Goal: Task Accomplishment & Management: Use online tool/utility

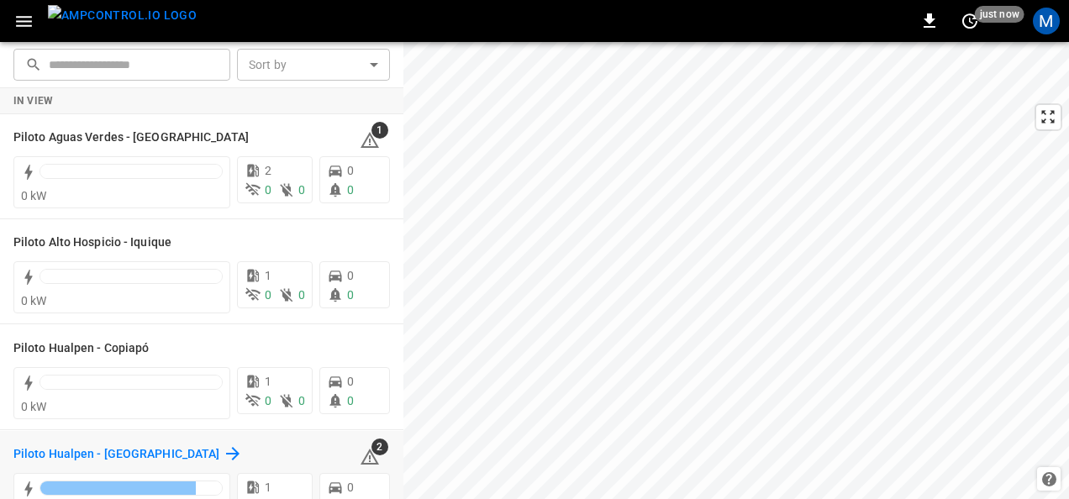
click at [97, 452] on h6 "Piloto Hualpen - [GEOGRAPHIC_DATA]" at bounding box center [116, 454] width 206 height 18
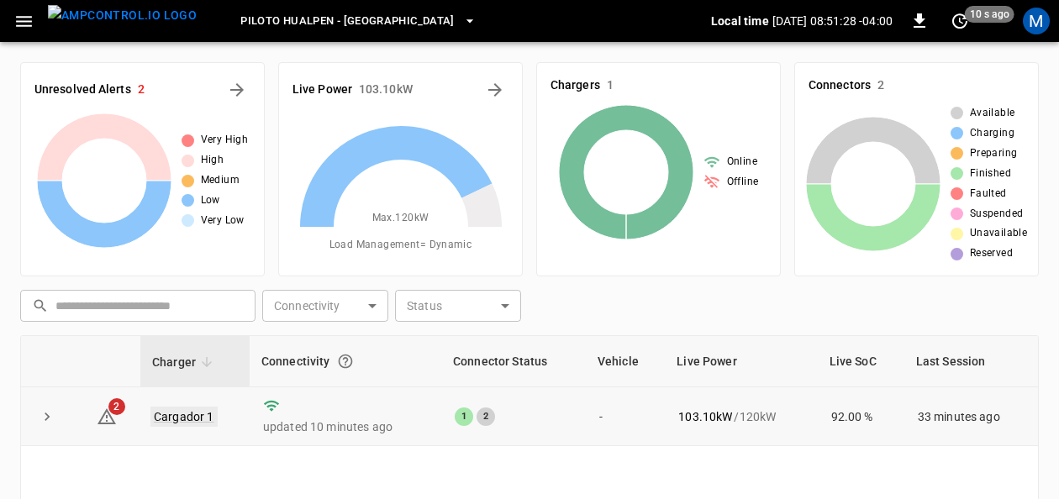
click at [202, 414] on link "Cargador 1" at bounding box center [183, 417] width 67 height 20
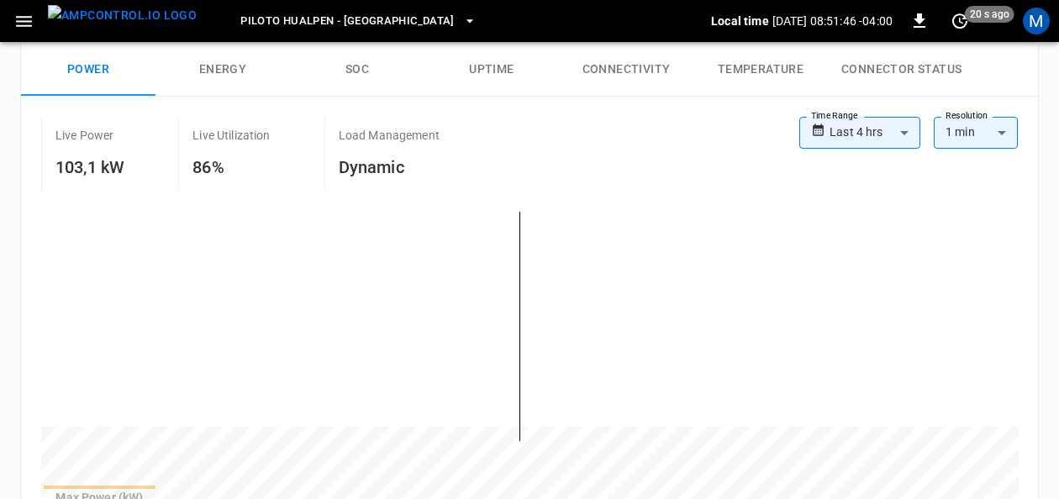
scroll to position [307, 0]
click at [361, 64] on button "SOC" at bounding box center [357, 68] width 134 height 54
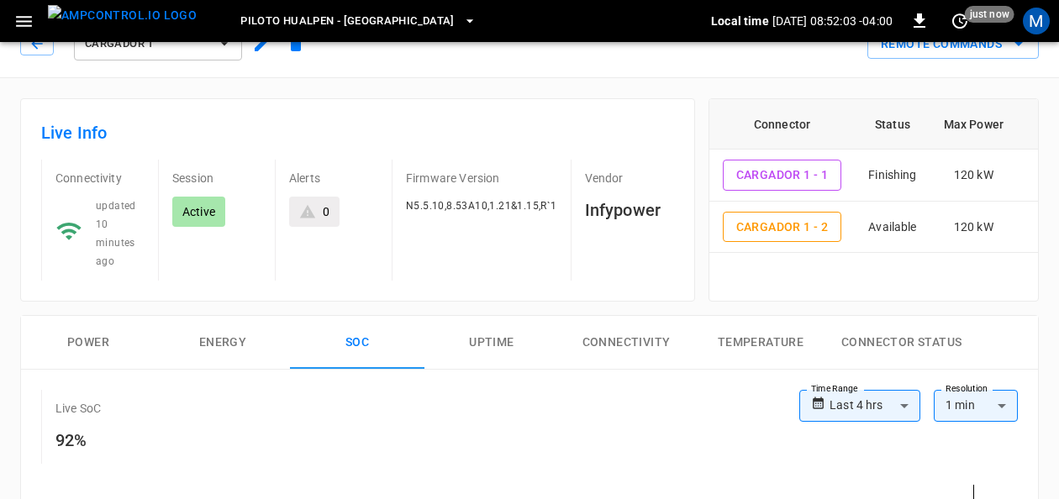
scroll to position [0, 0]
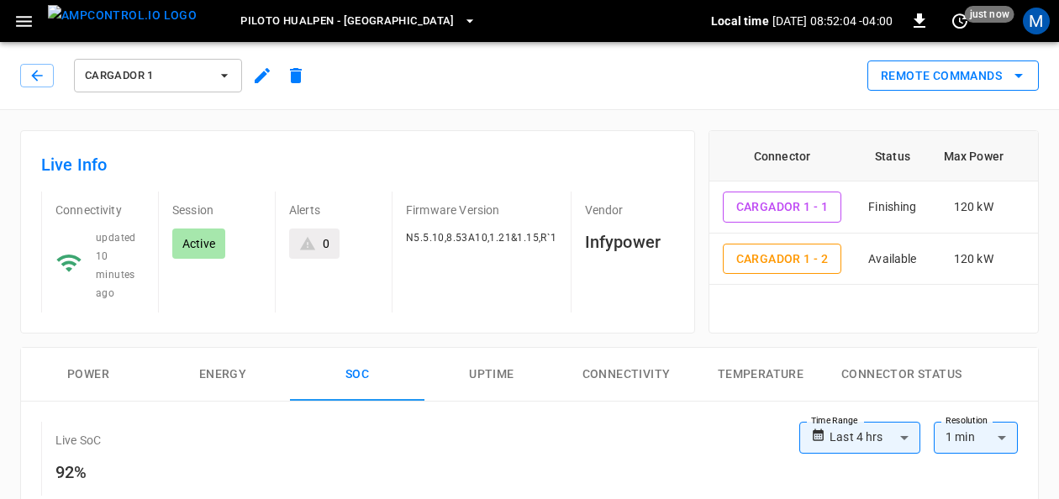
click at [1021, 72] on icon "remote commands options" at bounding box center [1018, 76] width 20 height 20
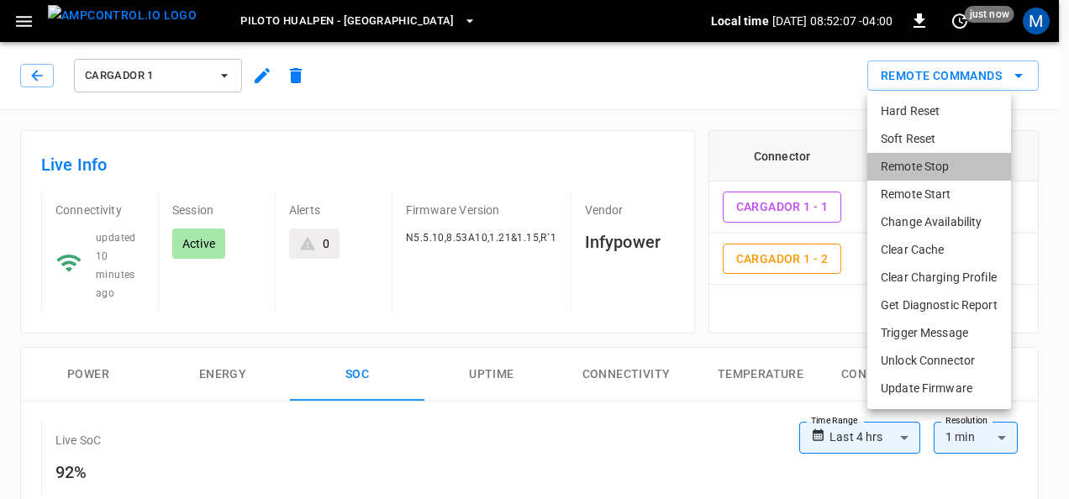
click at [926, 160] on li "Remote Stop" at bounding box center [939, 167] width 144 height 28
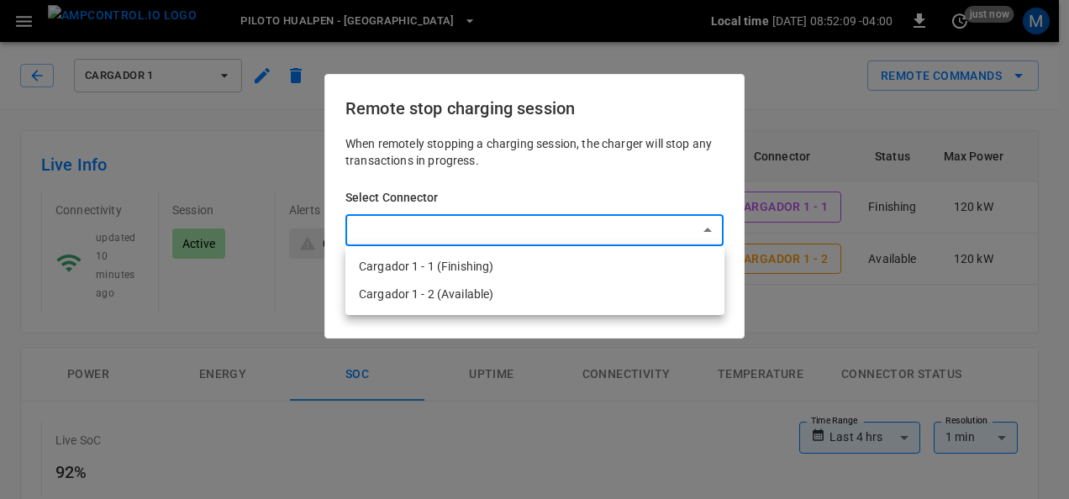
click at [531, 255] on li "Cargador 1 - 1 (Finishing)" at bounding box center [534, 267] width 379 height 28
type input "**********"
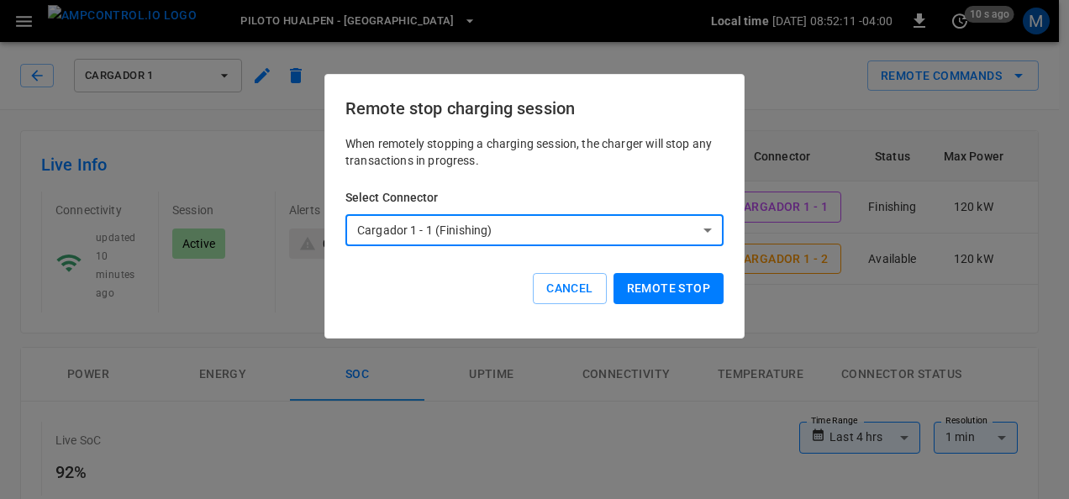
click at [642, 285] on button "Remote stop" at bounding box center [668, 288] width 110 height 31
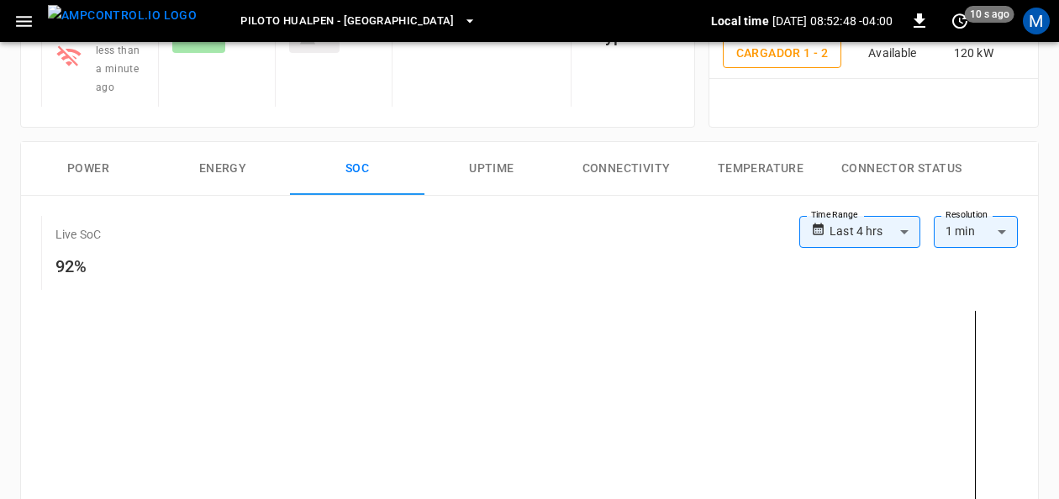
scroll to position [212, 0]
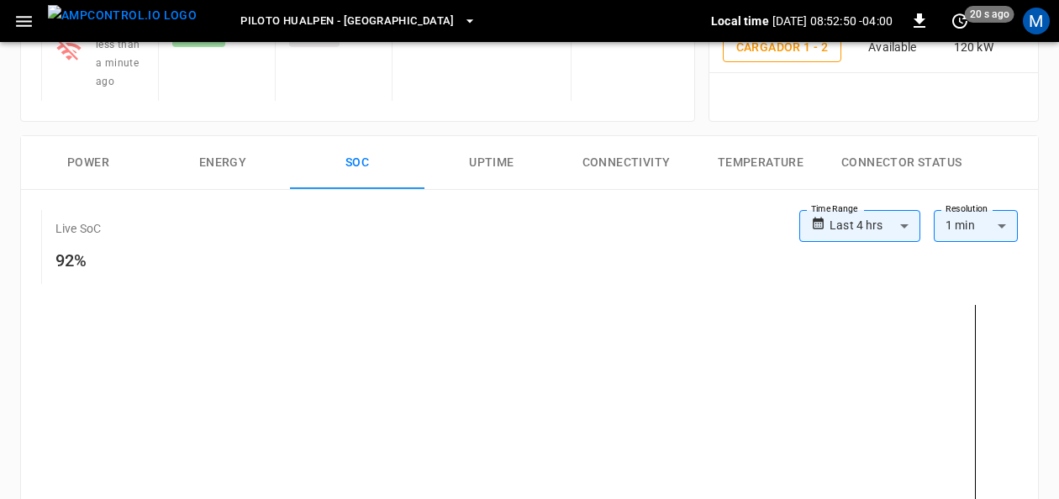
click at [197, 158] on button "Energy" at bounding box center [222, 163] width 134 height 54
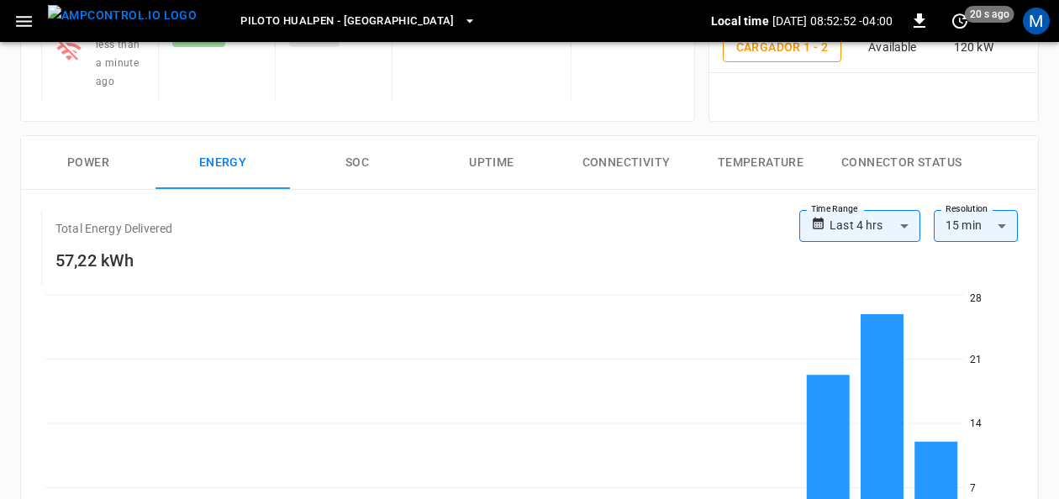
click at [104, 168] on button "Power" at bounding box center [88, 163] width 134 height 54
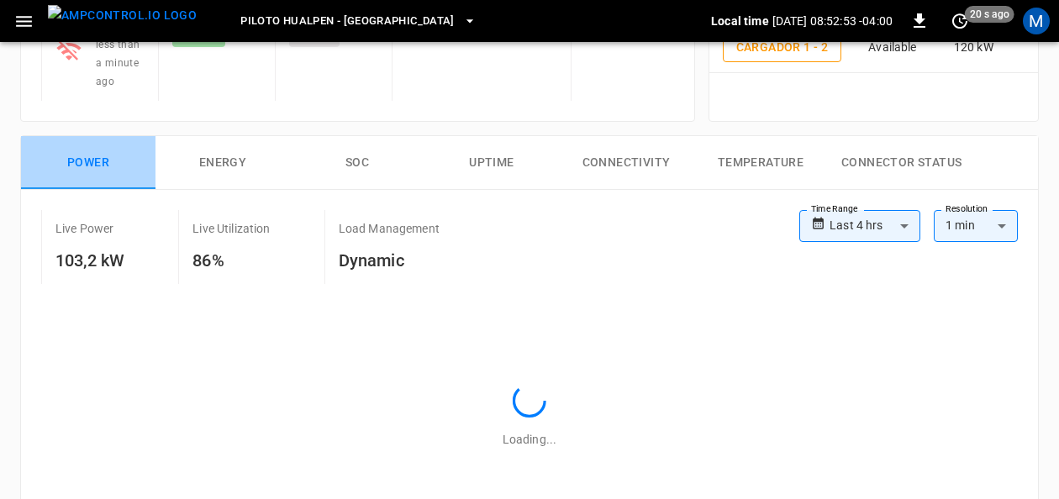
click at [104, 168] on button "Power" at bounding box center [88, 163] width 134 height 54
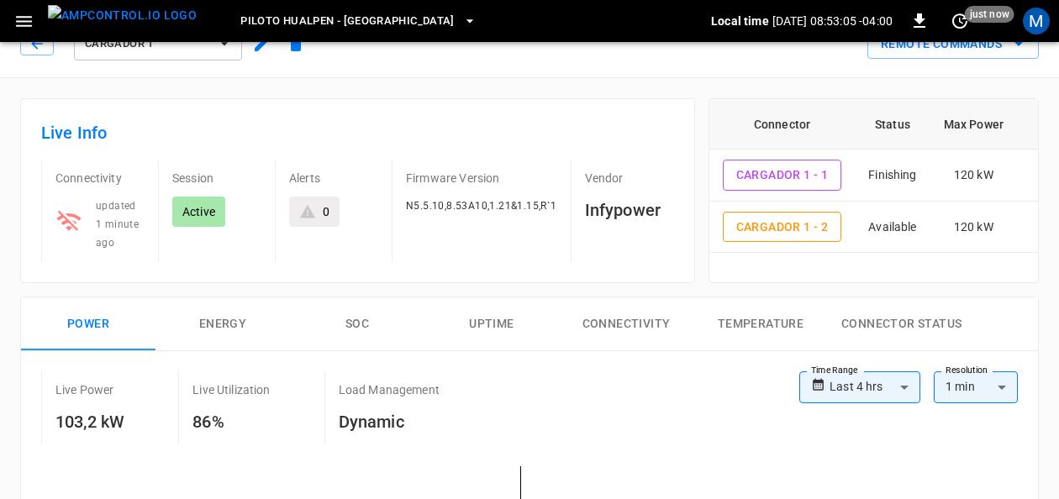
scroll to position [0, 0]
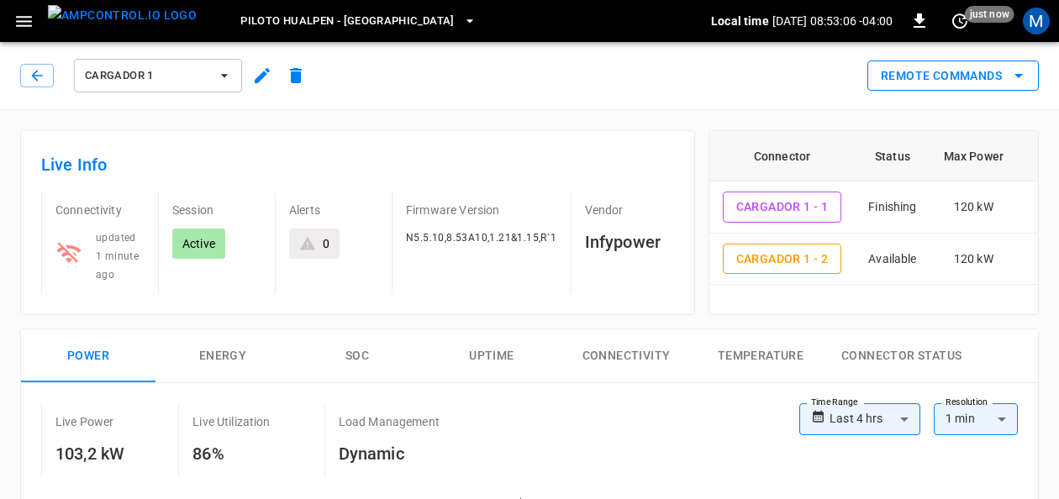
click at [1027, 79] on icon "remote commands options" at bounding box center [1018, 76] width 20 height 20
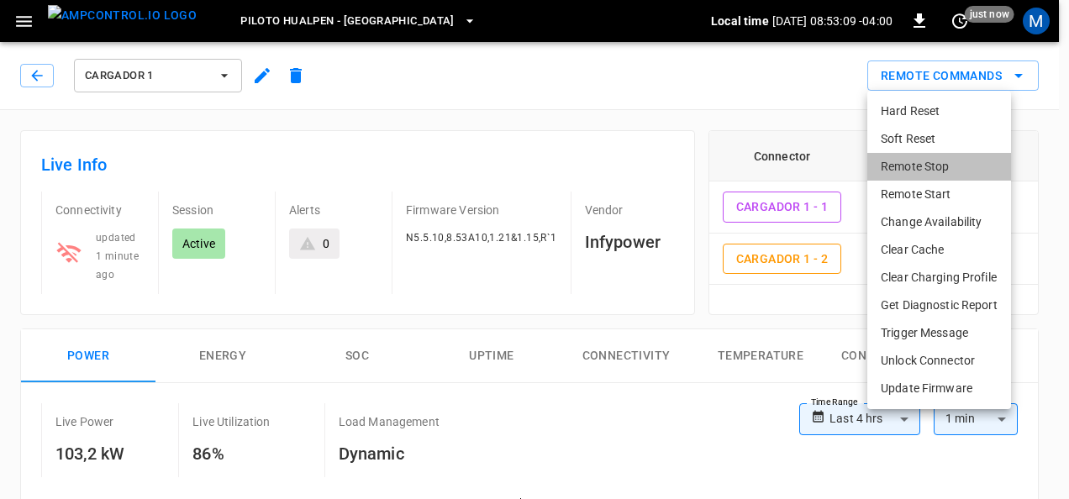
click at [914, 170] on li "Remote Stop" at bounding box center [939, 167] width 144 height 28
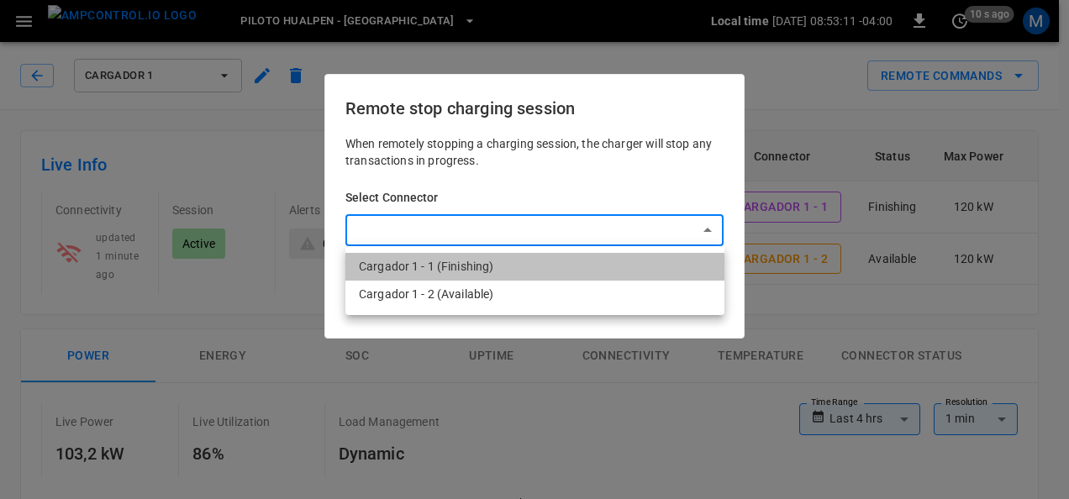
click at [492, 267] on li "Cargador 1 - 1 (Finishing)" at bounding box center [534, 267] width 379 height 28
type input "**********"
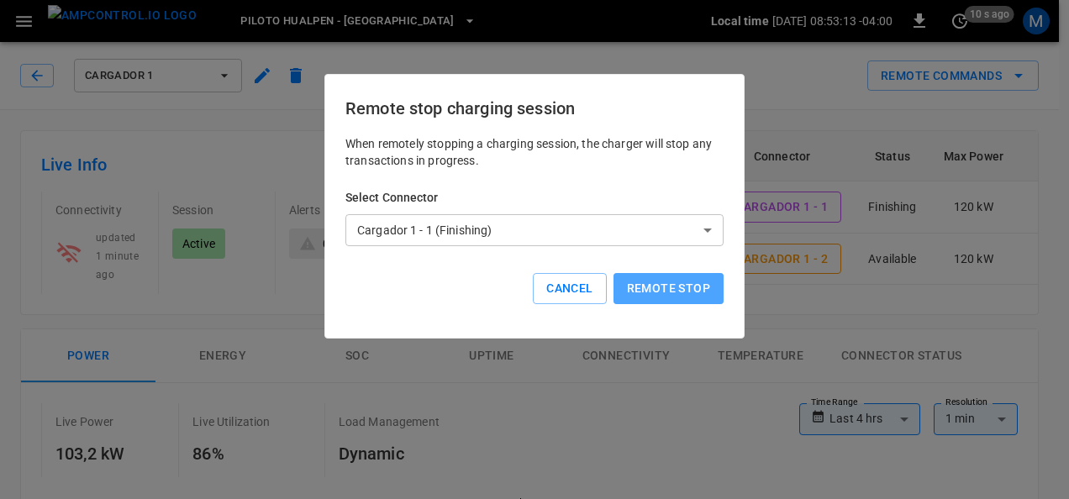
click at [644, 284] on button "Remote stop" at bounding box center [668, 288] width 110 height 31
